Goal: Task Accomplishment & Management: Manage account settings

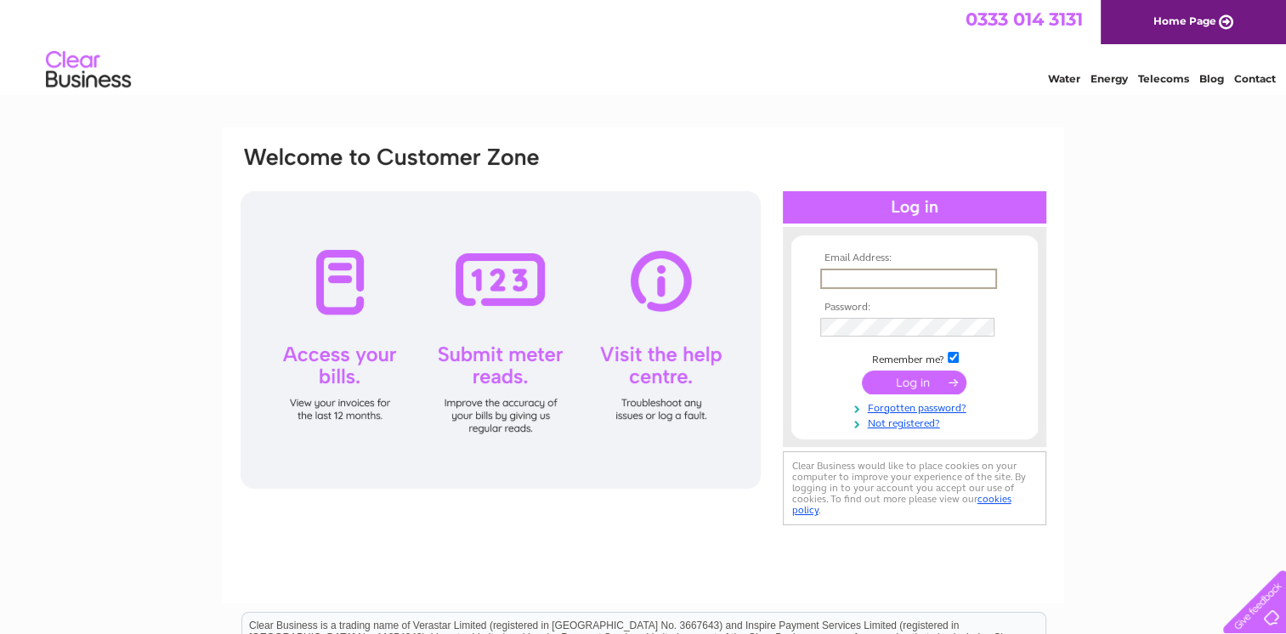
click at [836, 281] on input "text" at bounding box center [908, 279] width 177 height 20
type input "[EMAIL_ADDRESS][DOMAIN_NAME]"
click at [945, 377] on input "submit" at bounding box center [914, 381] width 105 height 24
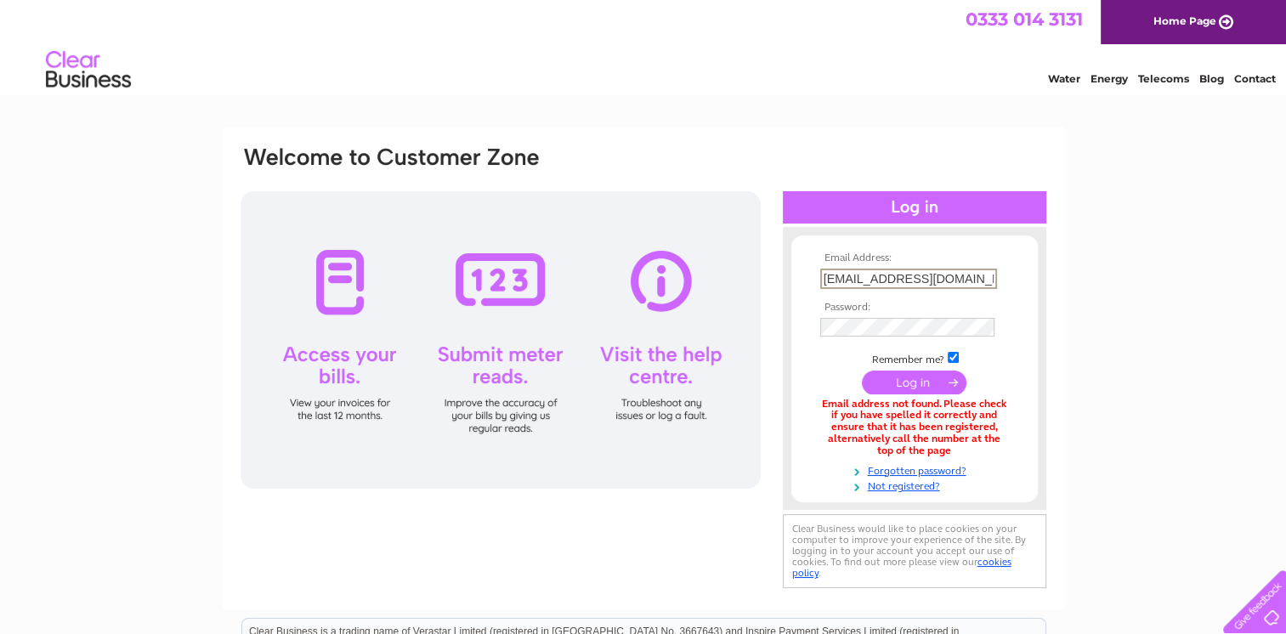
click at [986, 277] on input "[EMAIL_ADDRESS][DOMAIN_NAME]" at bounding box center [908, 279] width 177 height 20
click at [862, 371] on input "submit" at bounding box center [914, 383] width 105 height 24
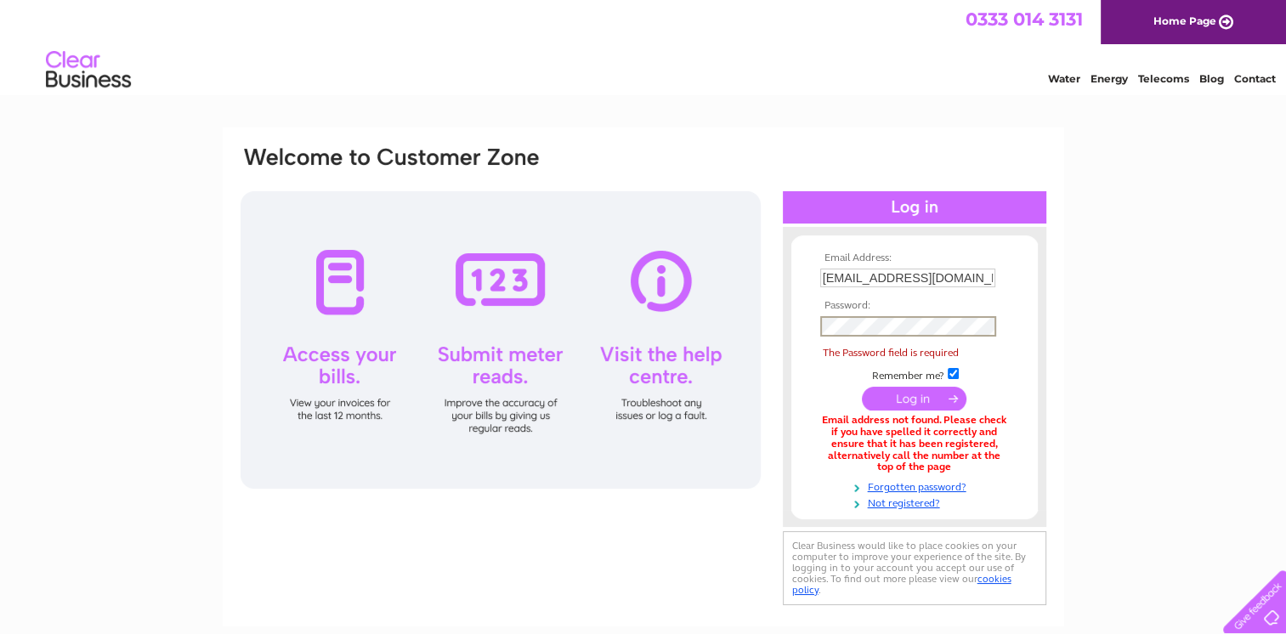
click at [862, 387] on input "submit" at bounding box center [914, 399] width 105 height 24
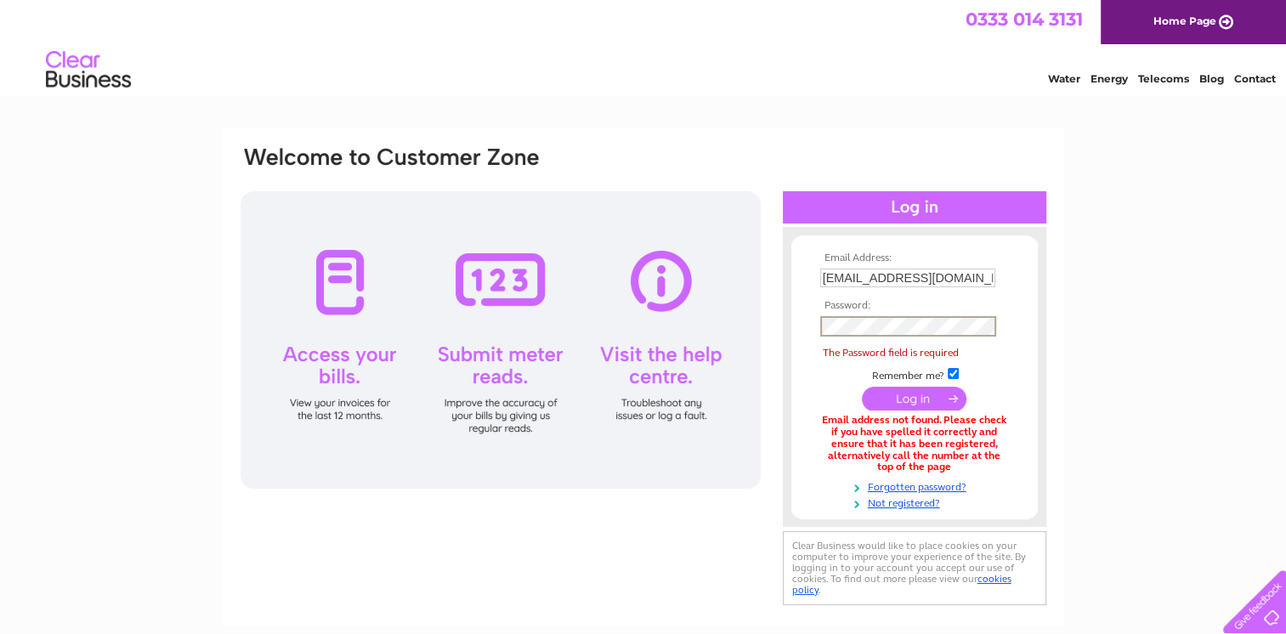
click at [862, 387] on input "submit" at bounding box center [914, 399] width 105 height 24
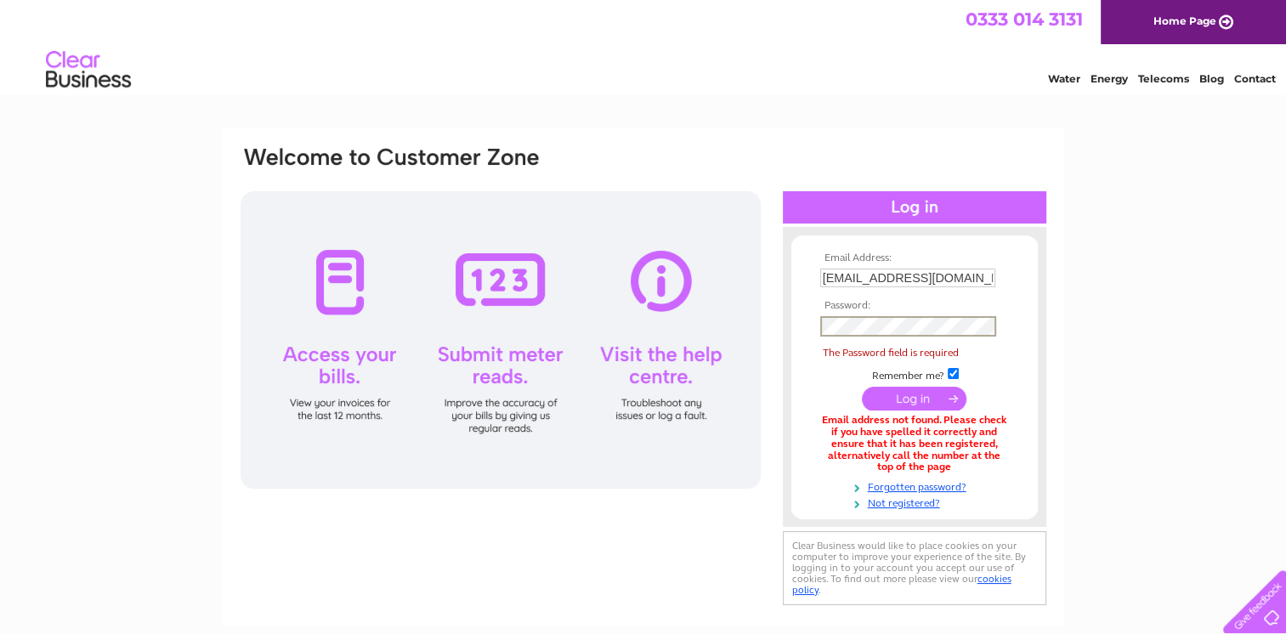
click at [862, 387] on input "submit" at bounding box center [914, 399] width 105 height 24
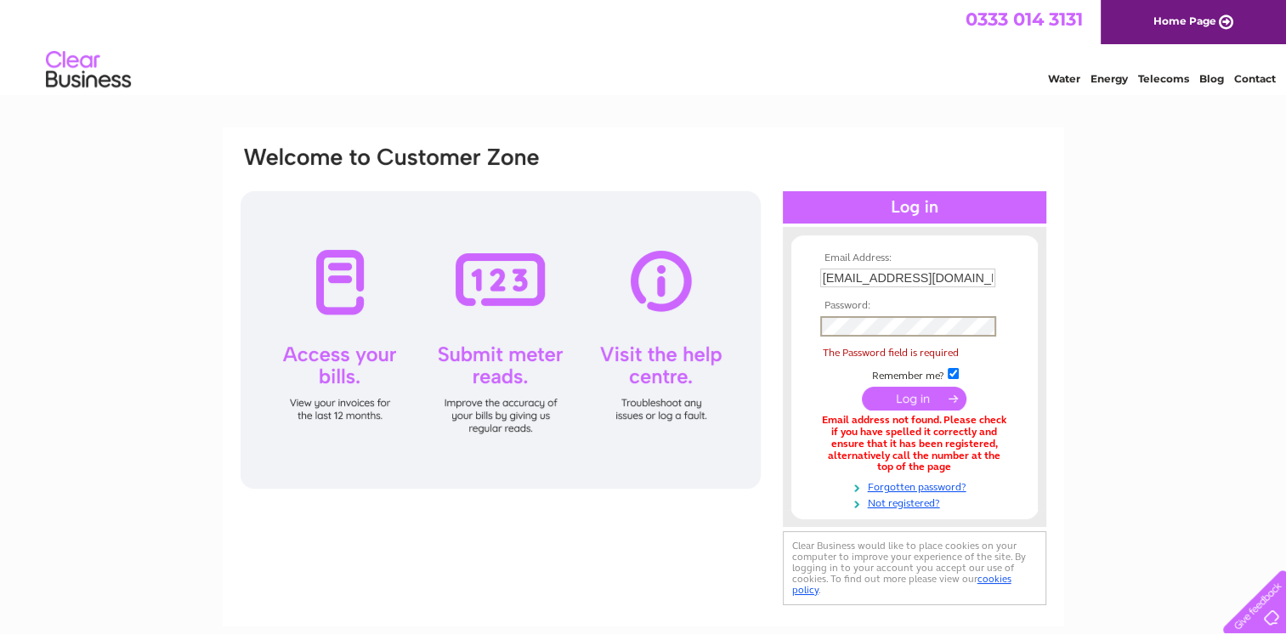
click at [862, 387] on input "submit" at bounding box center [914, 399] width 105 height 24
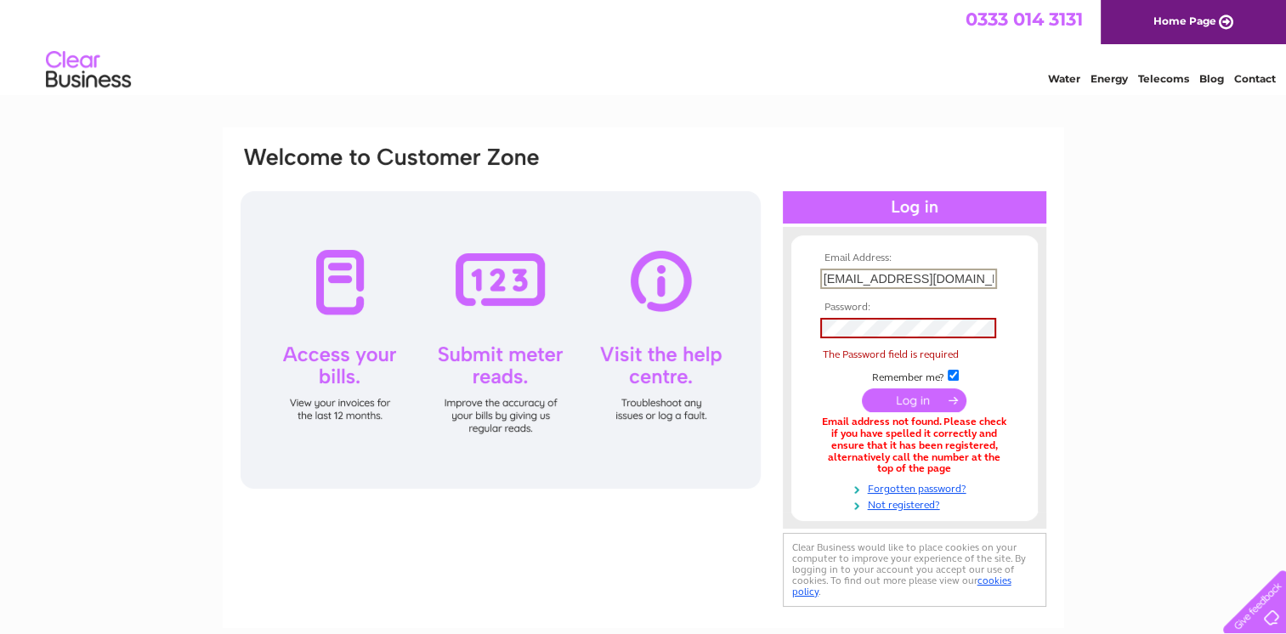
click at [986, 275] on input "marion24wood54@gmail.com" at bounding box center [908, 279] width 177 height 20
type input "m"
click at [866, 278] on input "text" at bounding box center [908, 279] width 177 height 20
type input "kingledores@btconnect.com"
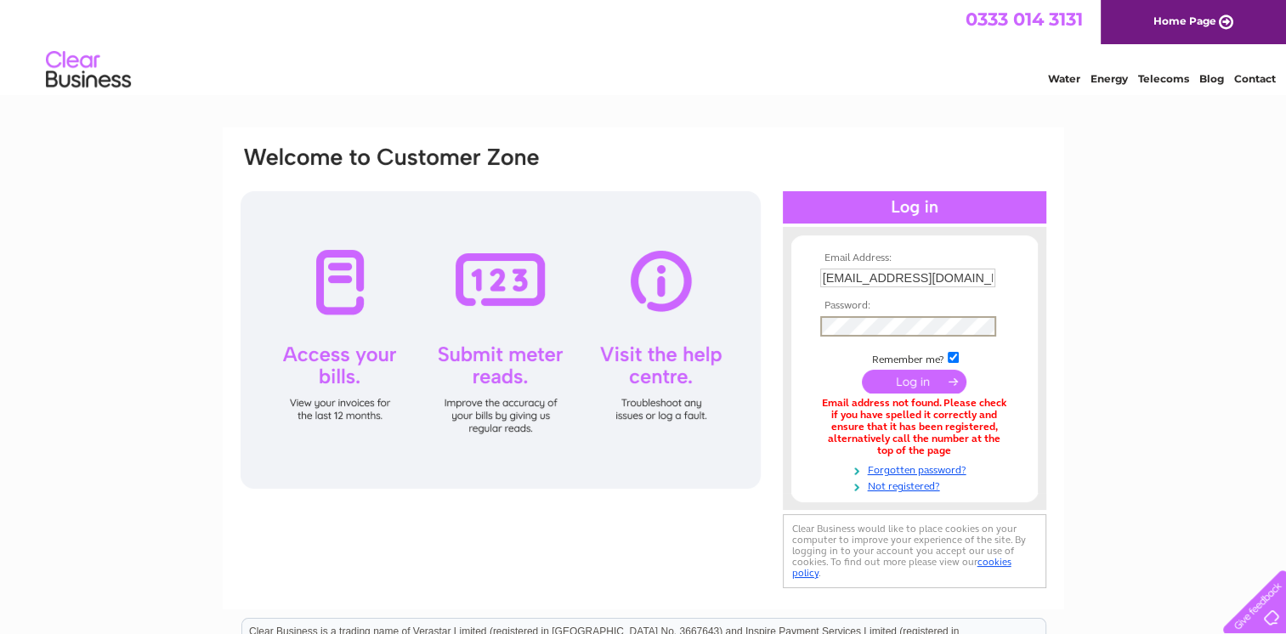
click at [909, 376] on input "submit" at bounding box center [914, 382] width 105 height 24
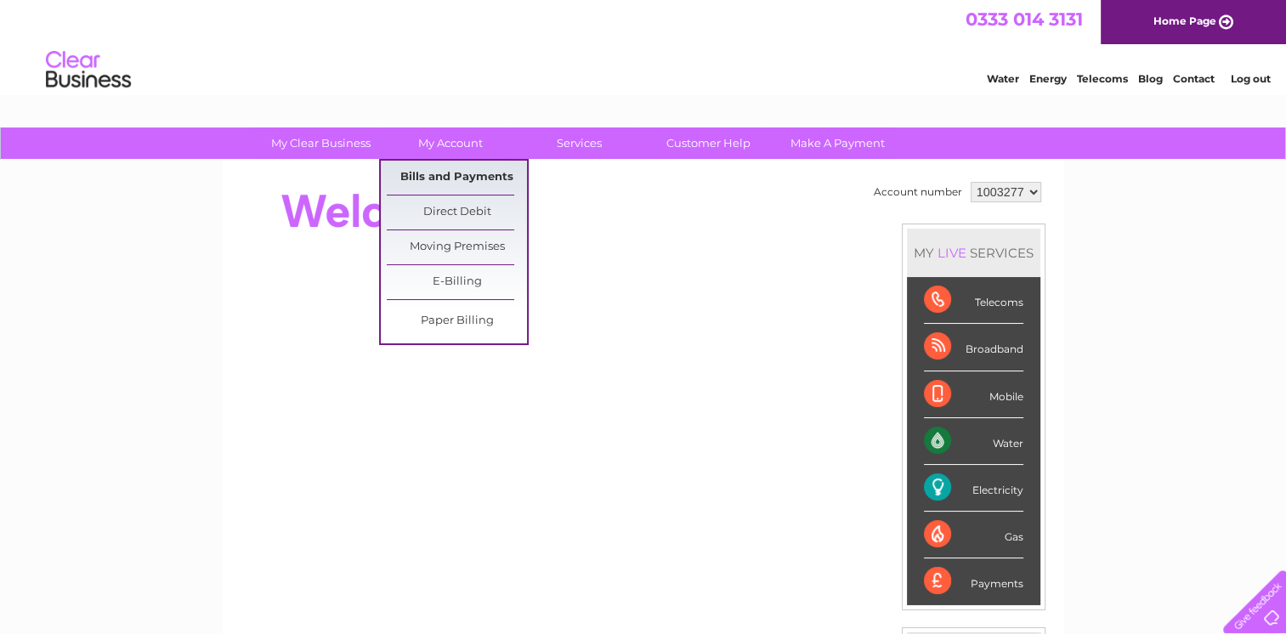
click at [466, 170] on link "Bills and Payments" at bounding box center [457, 178] width 140 height 34
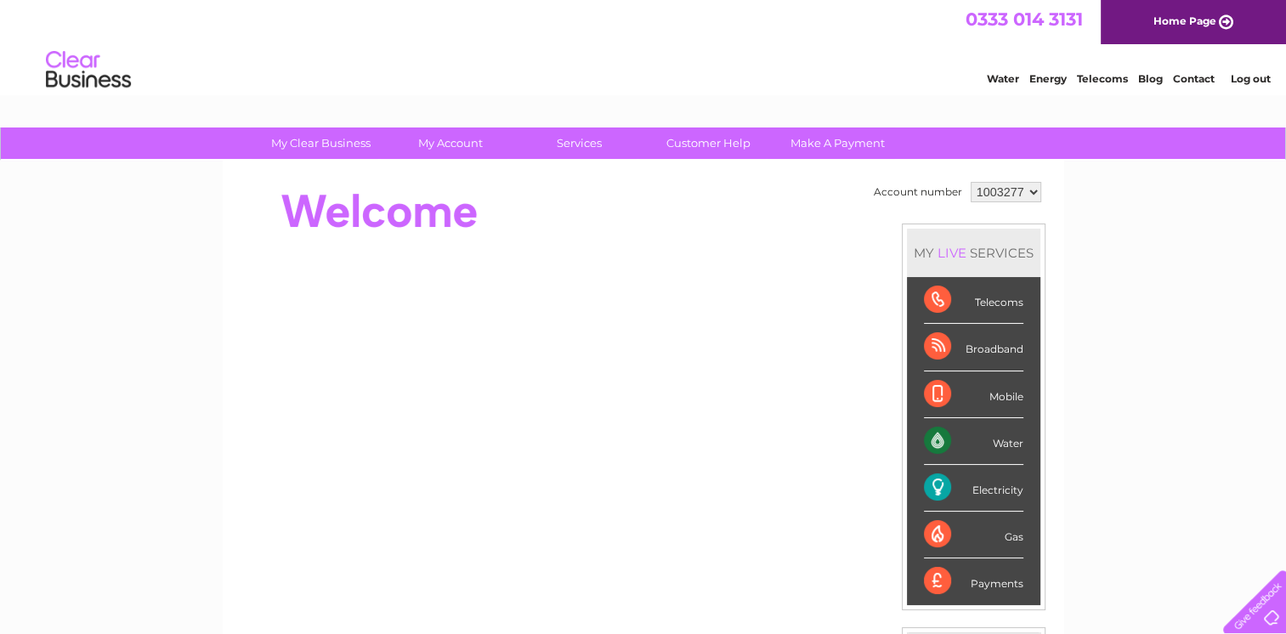
click at [1249, 80] on link "Log out" at bounding box center [1250, 78] width 40 height 13
